Goal: Transaction & Acquisition: Purchase product/service

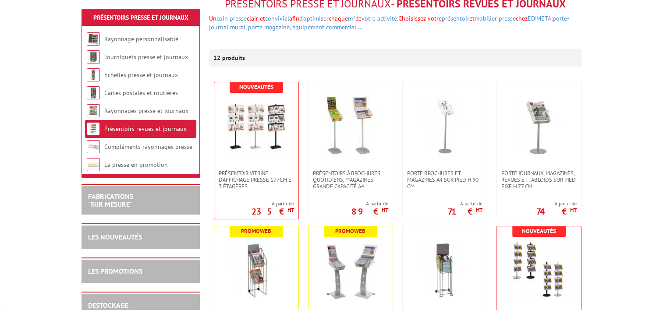
scroll to position [117, 0]
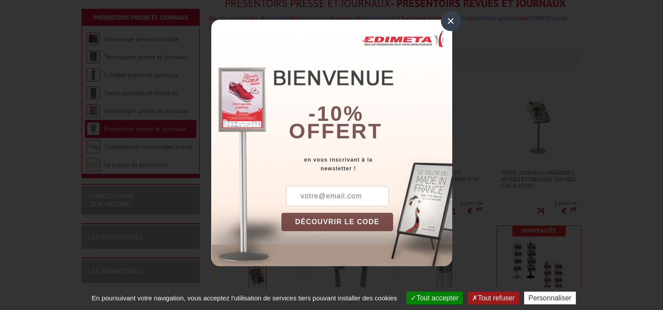
click at [446, 25] on div "×" at bounding box center [451, 21] width 20 height 20
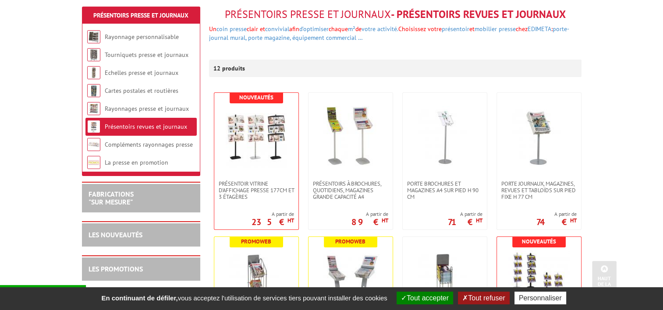
scroll to position [97, 0]
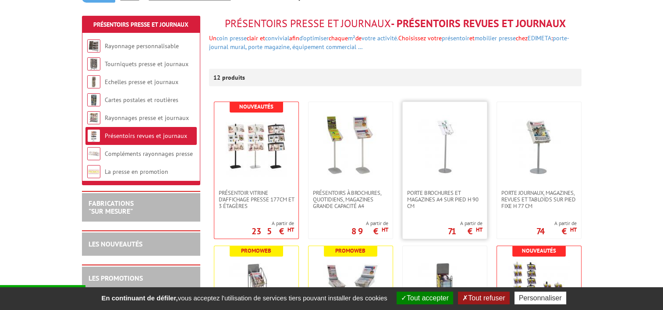
click at [446, 143] on img at bounding box center [444, 145] width 61 height 61
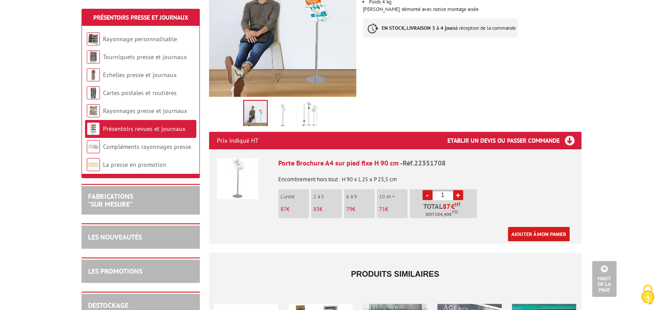
scroll to position [58, 0]
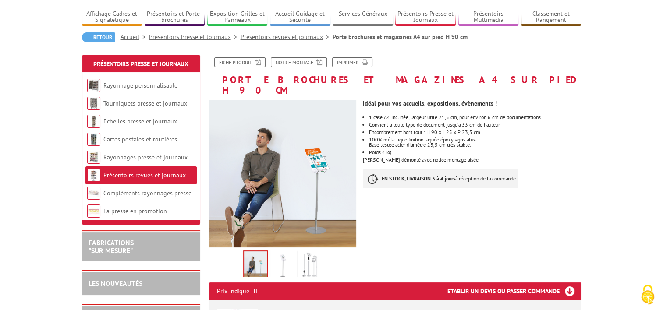
click at [287, 256] on img at bounding box center [282, 265] width 21 height 27
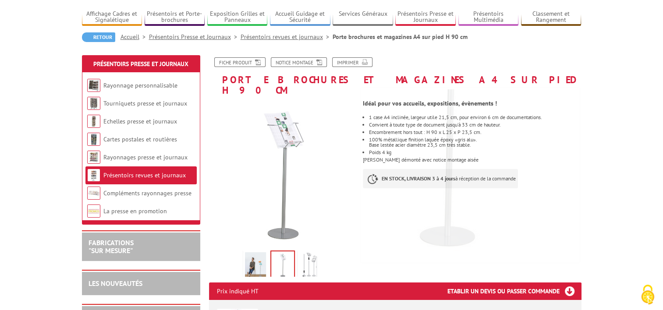
click at [305, 256] on img at bounding box center [309, 265] width 21 height 27
